Goal: Information Seeking & Learning: Learn about a topic

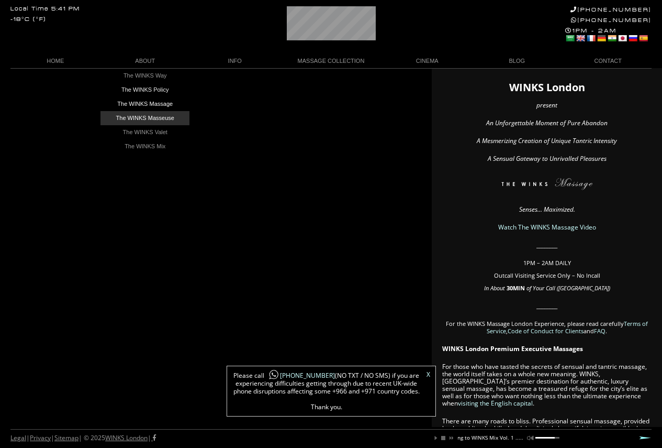
click at [150, 117] on link "The WINKS Masseuse" at bounding box center [145, 118] width 89 height 14
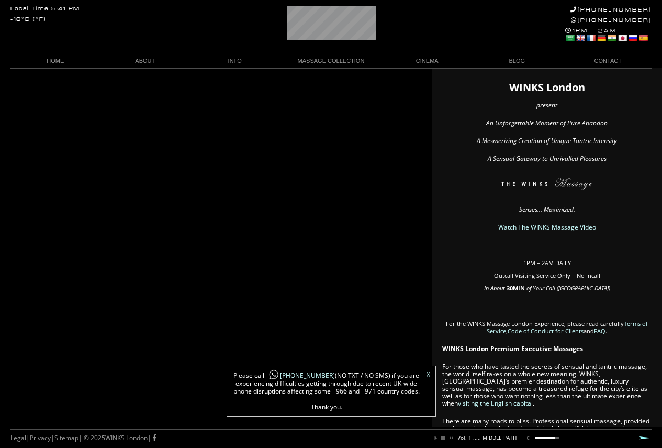
scroll to position [0, 146]
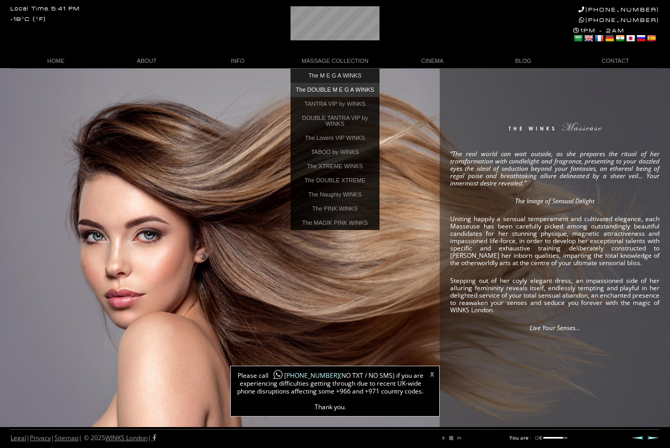
click at [344, 92] on link "The DOUBLE M E G A WINKS" at bounding box center [335, 90] width 89 height 14
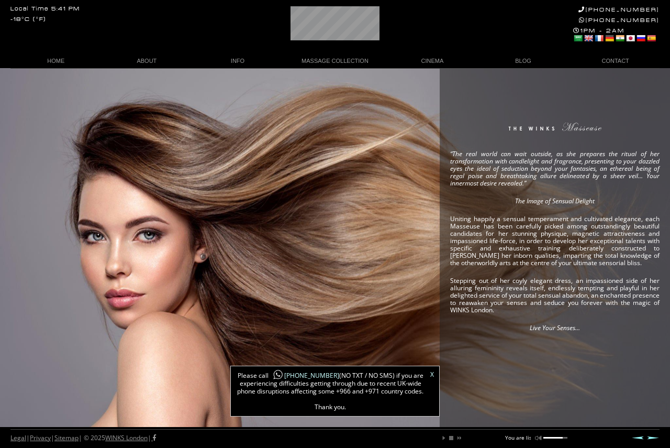
scroll to position [0, 27]
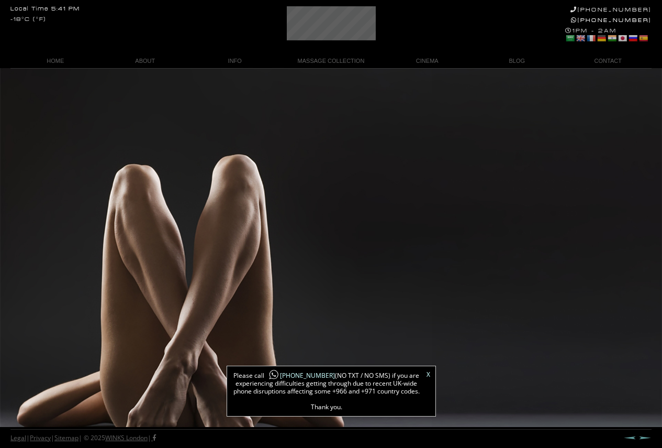
click at [427, 372] on link "X" at bounding box center [429, 374] width 4 height 6
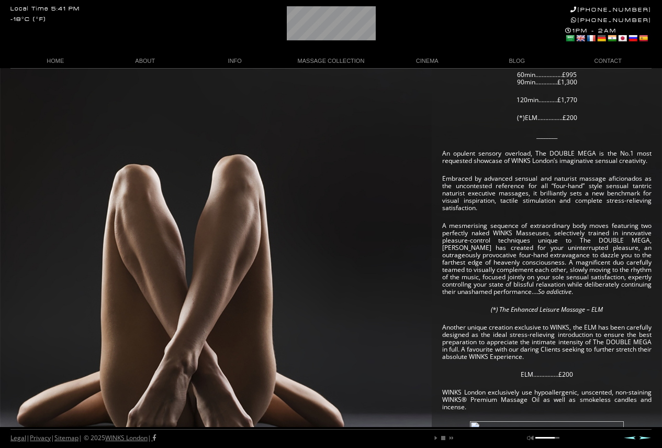
scroll to position [157, 0]
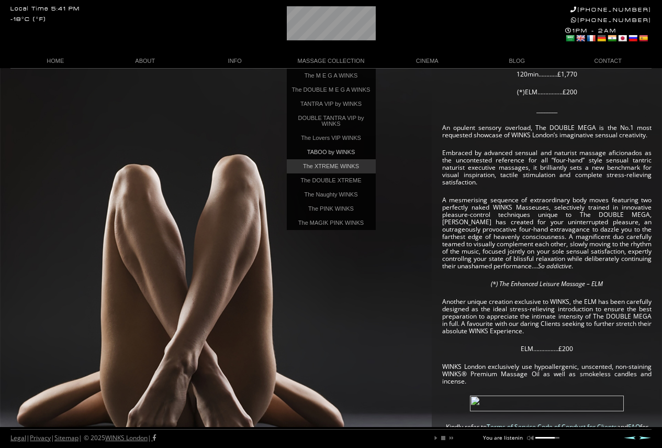
click at [329, 168] on link "The XTREME WINKS" at bounding box center [331, 166] width 89 height 14
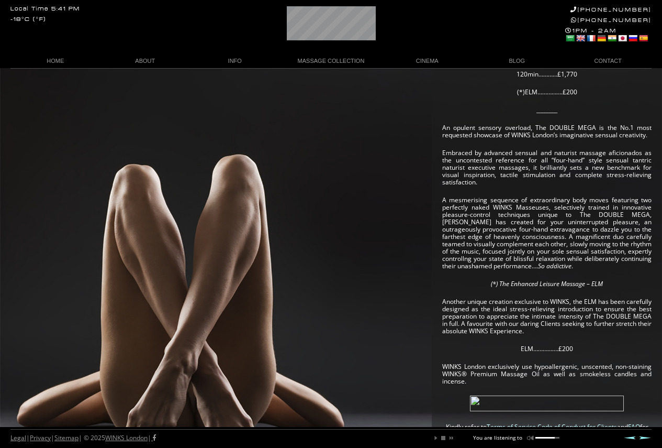
scroll to position [0, 50]
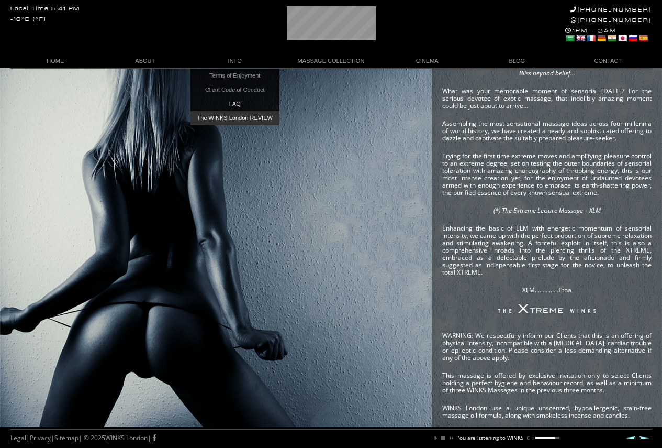
click at [235, 118] on link "The WINKS London REVIEW" at bounding box center [235, 118] width 89 height 14
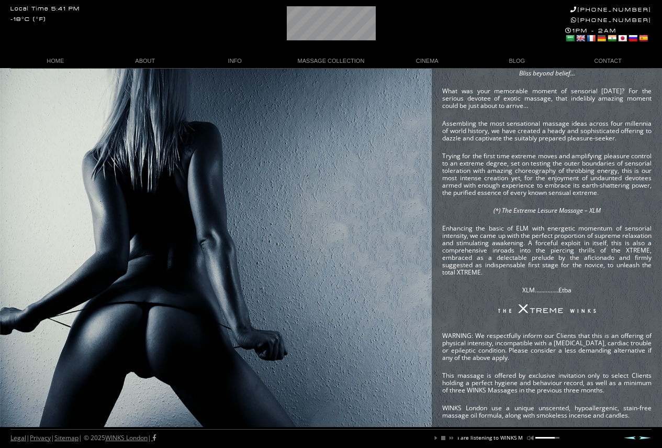
scroll to position [0, 75]
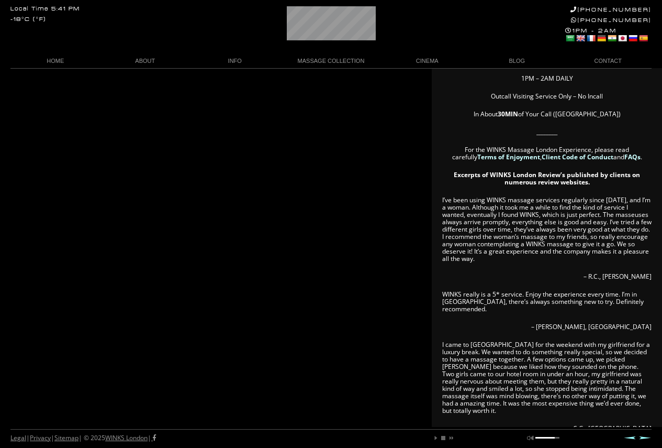
scroll to position [314, 0]
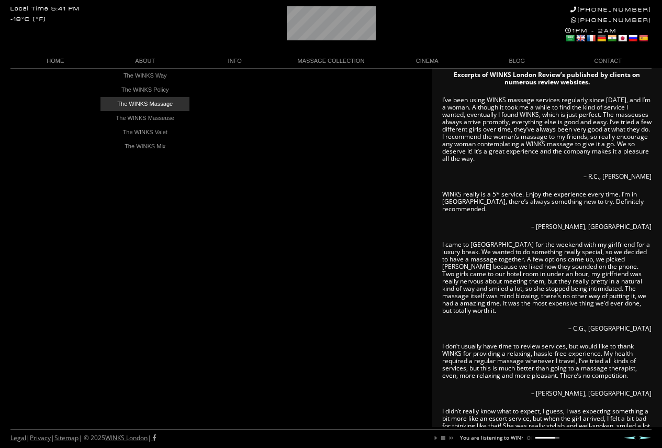
click at [149, 99] on link "The WINKS Massage" at bounding box center [145, 104] width 89 height 14
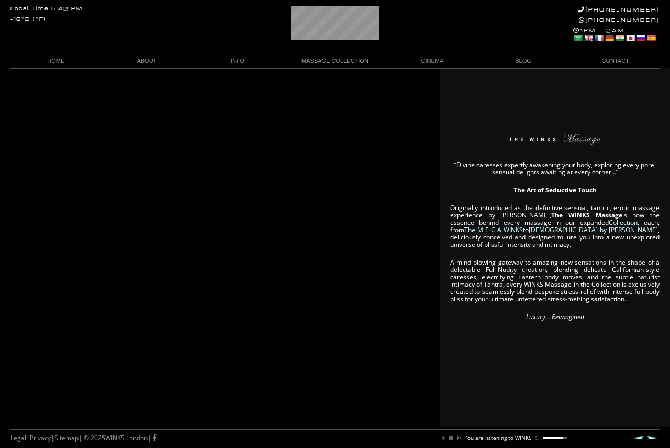
scroll to position [0, 68]
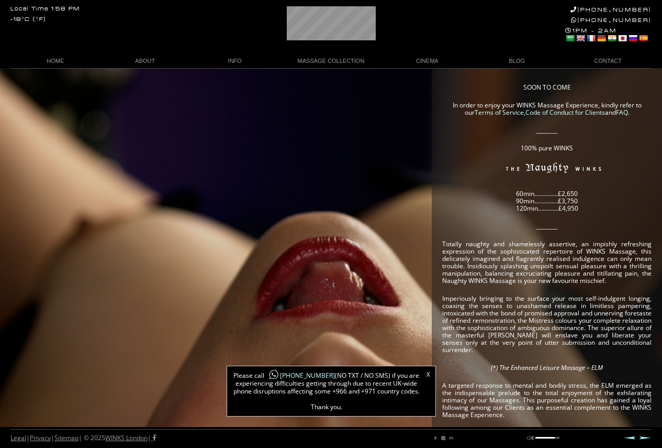
scroll to position [0, 40]
click at [451, 246] on p "Totally naughty and shamelessly assertive, an impishly refreshing expression of…" at bounding box center [546, 262] width 209 height 44
drag, startPoint x: 442, startPoint y: 243, endPoint x: 495, endPoint y: 271, distance: 60.0
click at [495, 271] on div "SOON TO COME In order to enjoy your WINKS Massage Experience, kindly refer to o…" at bounding box center [547, 404] width 230 height 672
drag, startPoint x: 486, startPoint y: 264, endPoint x: 480, endPoint y: 259, distance: 7.4
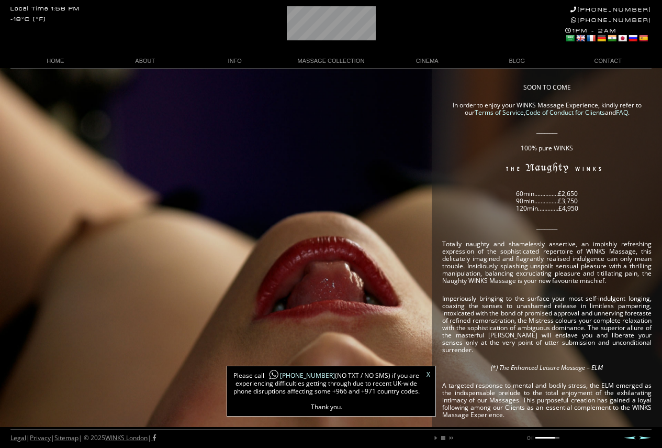
click at [484, 262] on p "Totally naughty and shamelessly assertive, an impishly refreshing expression of…" at bounding box center [546, 262] width 209 height 44
click at [464, 240] on p "Totally naughty and shamelessly assertive, an impishly refreshing expression of…" at bounding box center [546, 262] width 209 height 44
click at [460, 237] on article "SOON TO COME In order to enjoy your WINKS Massage Experience, kindly refer to o…" at bounding box center [546, 391] width 209 height 615
click at [459, 235] on article "SOON TO COME In order to enjoy your WINKS Massage Experience, kindly refer to o…" at bounding box center [546, 391] width 209 height 615
click at [460, 235] on article "SOON TO COME In order to enjoy your WINKS Massage Experience, kindly refer to o…" at bounding box center [546, 391] width 209 height 615
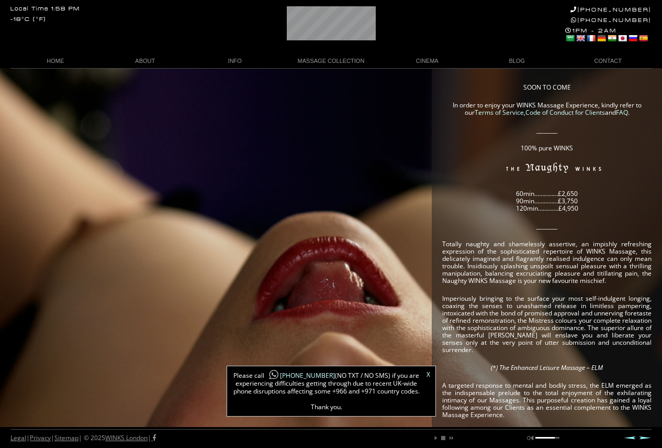
click at [460, 235] on article "SOON TO COME In order to enjoy your WINKS Massage Experience, kindly refer to o…" at bounding box center [546, 391] width 209 height 615
click at [463, 236] on article "SOON TO COME In order to enjoy your WINKS Massage Experience, kindly refer to o…" at bounding box center [546, 391] width 209 height 615
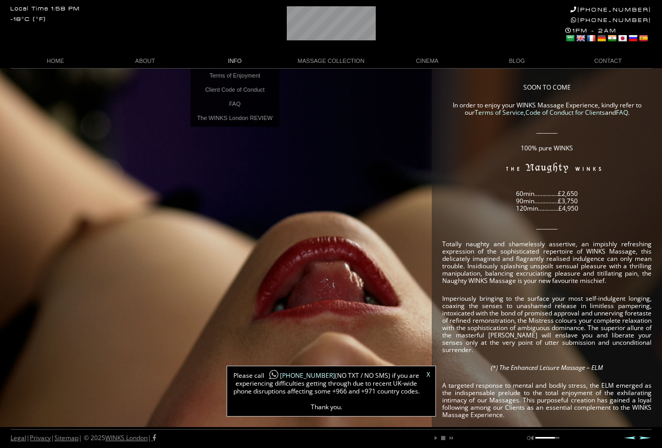
scroll to position [0, 61]
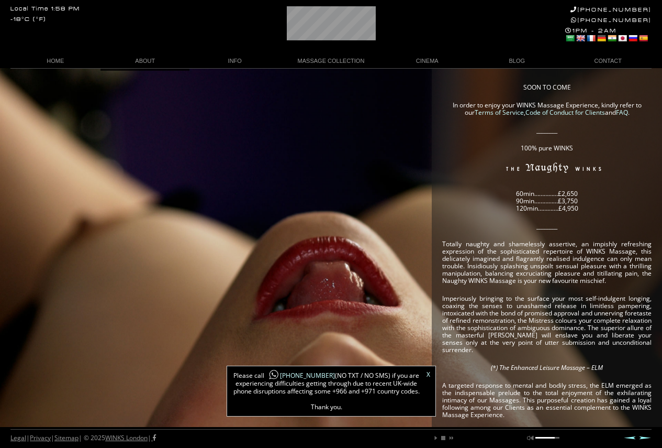
click at [288, 144] on div "SOON TO COME In order to enjoy your WINKS Massage Experience, kindly refer to o…" at bounding box center [331, 404] width 662 height 672
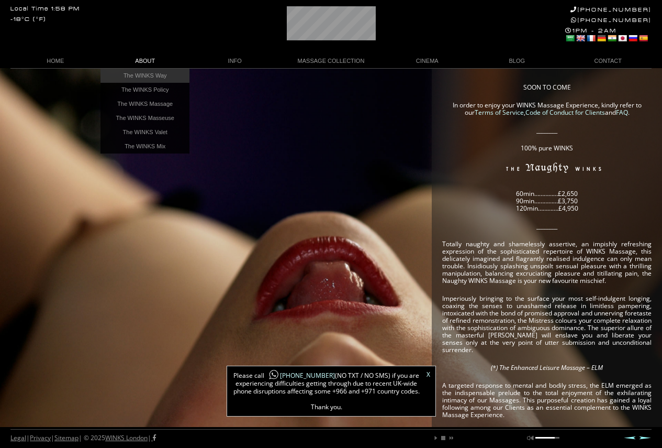
scroll to position [0, 0]
click at [143, 98] on link "The WINKS Massage" at bounding box center [145, 104] width 89 height 14
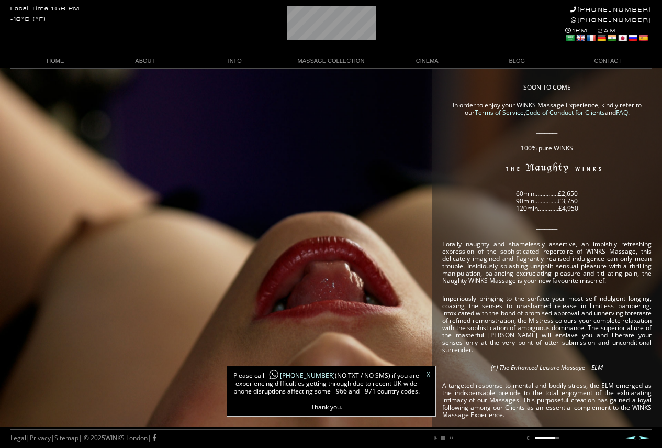
scroll to position [0, 15]
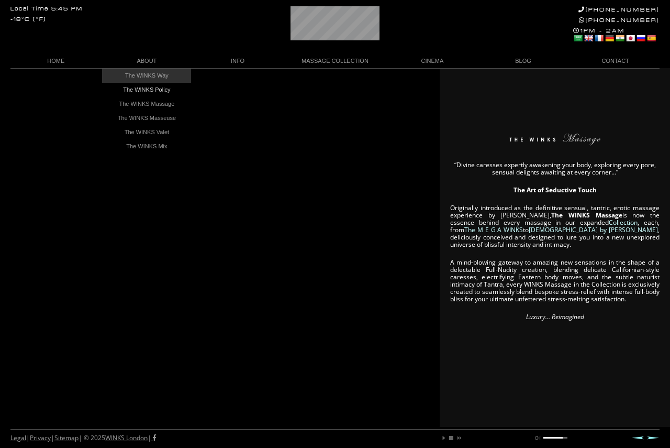
click at [149, 79] on link "The WINKS Way" at bounding box center [146, 76] width 89 height 14
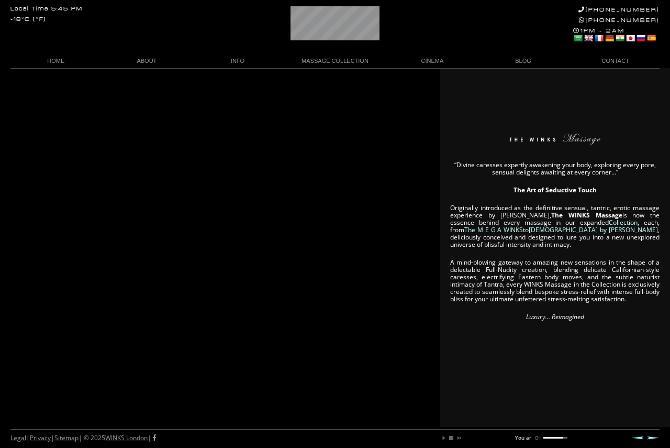
scroll to position [0, 17]
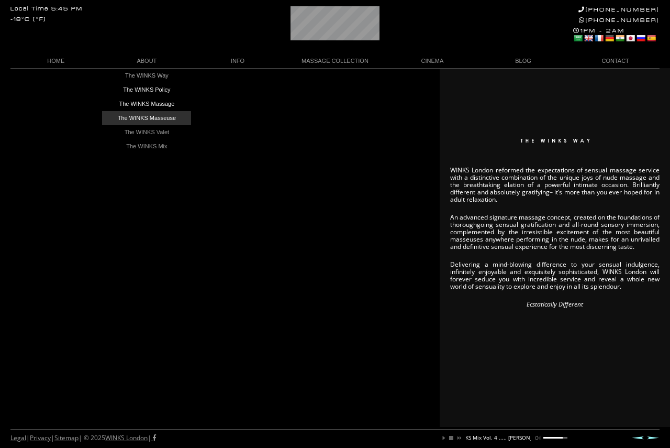
click at [141, 112] on link "The WINKS Masseuse" at bounding box center [146, 118] width 89 height 14
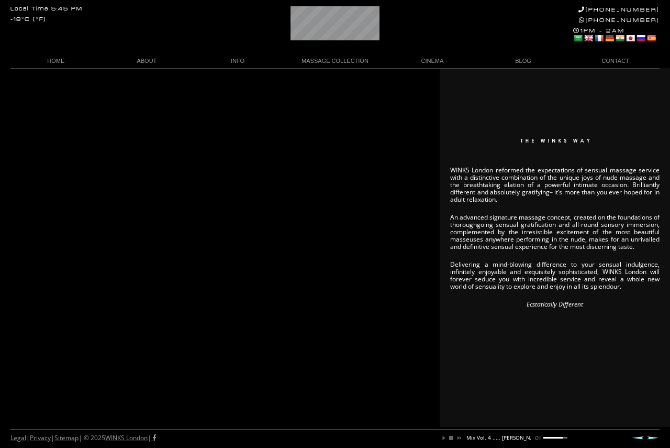
scroll to position [0, 135]
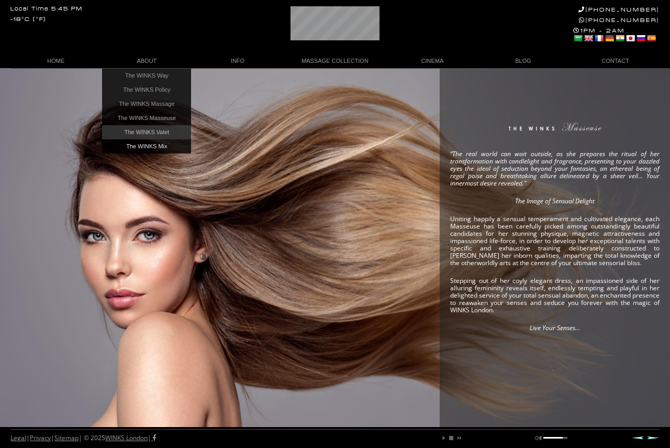
click at [152, 135] on link "The WINKS Valet" at bounding box center [146, 132] width 89 height 14
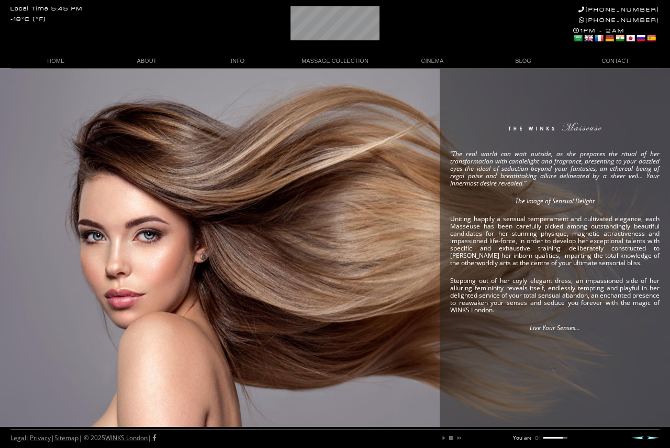
scroll to position [0, 20]
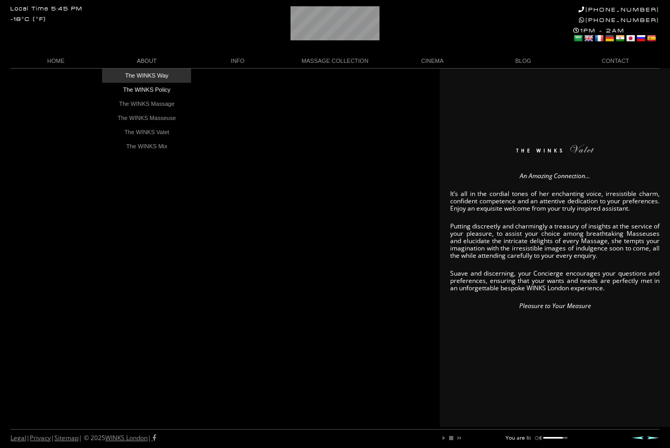
click at [148, 75] on link "The WINKS Way" at bounding box center [146, 76] width 89 height 14
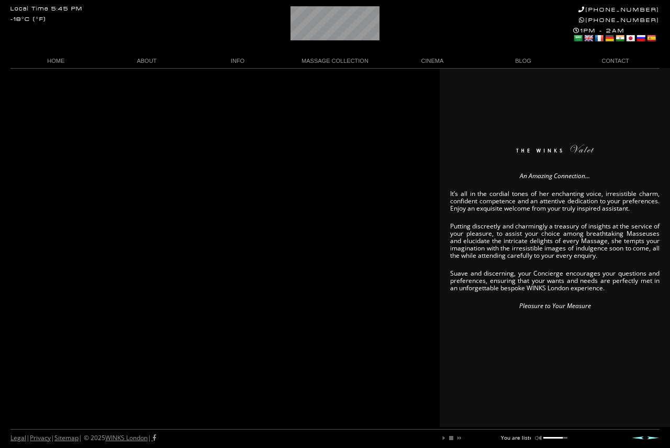
scroll to position [0, 31]
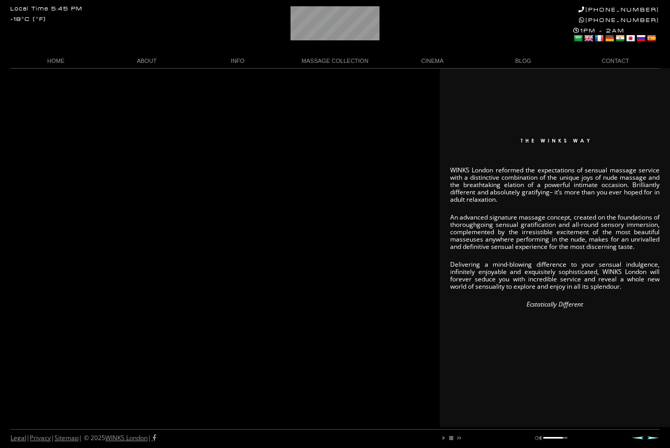
scroll to position [0, 9]
click at [154, 55] on link "ABOUT" at bounding box center [147, 61] width 91 height 14
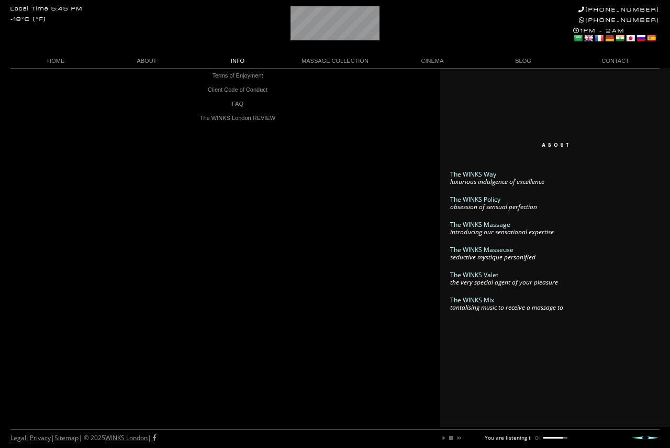
scroll to position [0, 48]
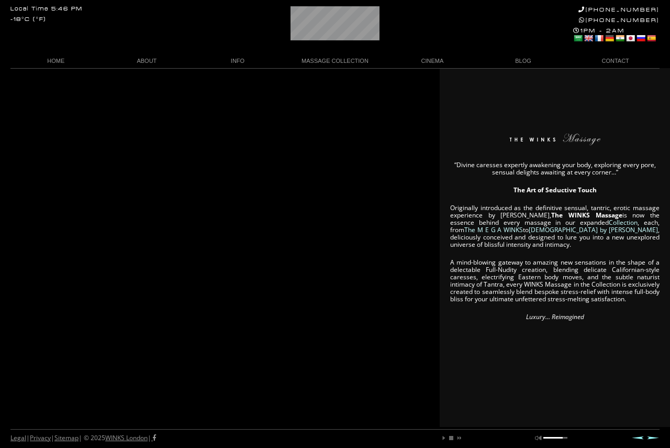
scroll to position [0, 4]
